Goal: Task Accomplishment & Management: Use online tool/utility

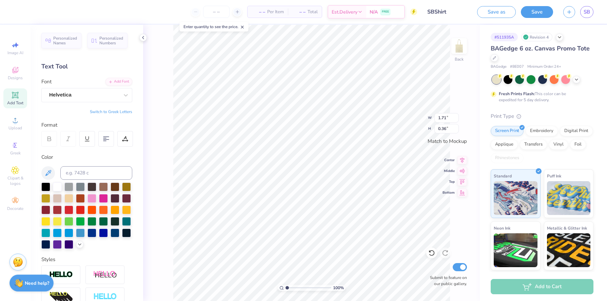
click at [589, 6] on div "SB" at bounding box center [586, 12] width 13 height 12
click at [589, 7] on link "SB" at bounding box center [586, 12] width 13 height 12
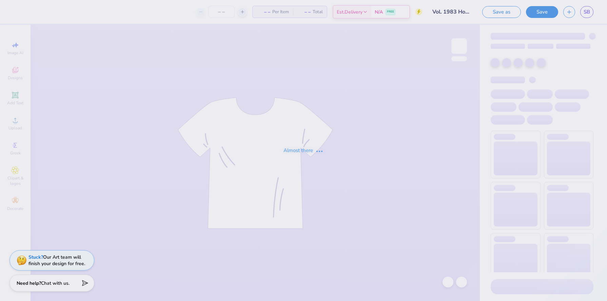
type input "12"
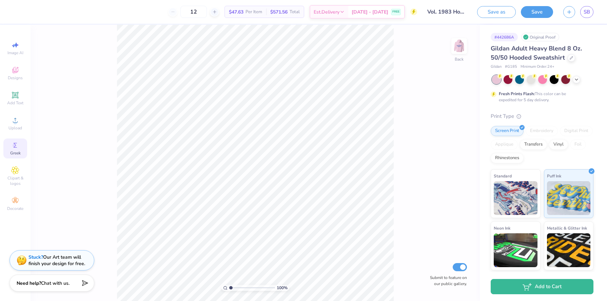
click at [14, 148] on icon at bounding box center [15, 145] width 8 height 8
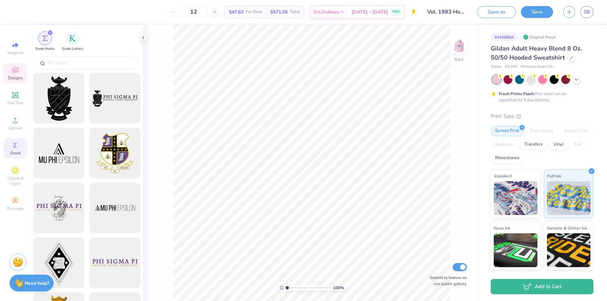
click at [17, 78] on span "Designs" at bounding box center [15, 77] width 15 height 5
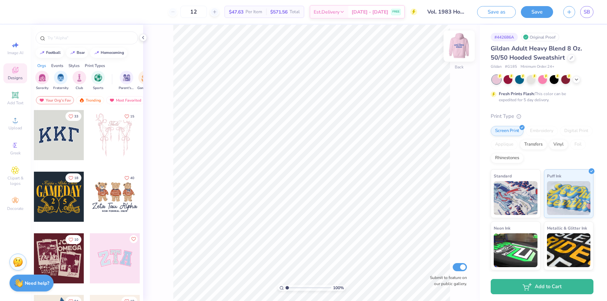
click at [456, 46] on img at bounding box center [459, 46] width 27 height 27
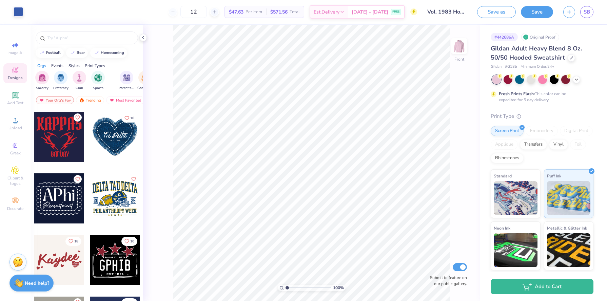
scroll to position [2388, 0]
